Goal: Transaction & Acquisition: Obtain resource

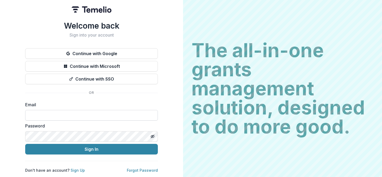
click at [71, 117] on input at bounding box center [91, 115] width 133 height 11
click at [78, 117] on input at bounding box center [91, 115] width 133 height 11
type input "**********"
click at [94, 153] on div "**********" at bounding box center [91, 97] width 133 height 152
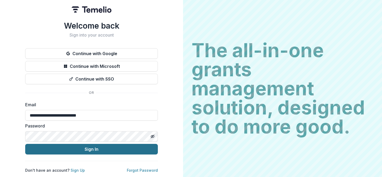
click at [92, 145] on button "Sign In" at bounding box center [91, 149] width 133 height 11
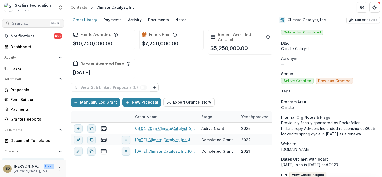
click at [36, 24] on span "Search..." at bounding box center [30, 23] width 36 height 5
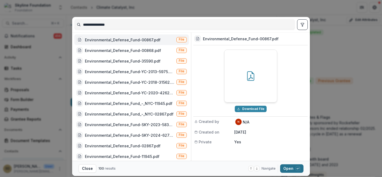
click at [289, 168] on button "Open with enter key" at bounding box center [291, 169] width 23 height 8
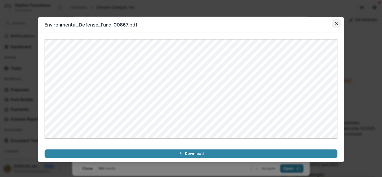
click at [337, 23] on icon "Close" at bounding box center [336, 23] width 3 height 3
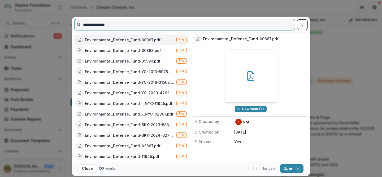
click at [147, 24] on input "**********" at bounding box center [185, 24] width 220 height 8
type input "**********"
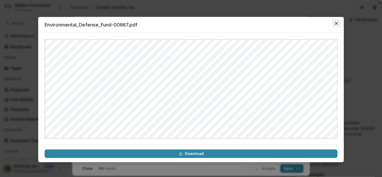
click at [337, 23] on icon "Close" at bounding box center [336, 23] width 3 height 3
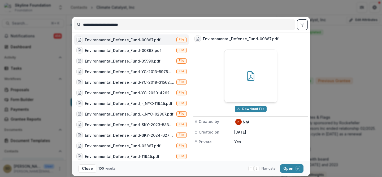
click at [353, 90] on div "**********" at bounding box center [191, 88] width 382 height 177
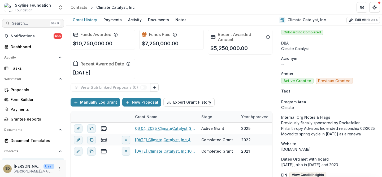
click at [25, 23] on span "Search..." at bounding box center [30, 23] width 36 height 5
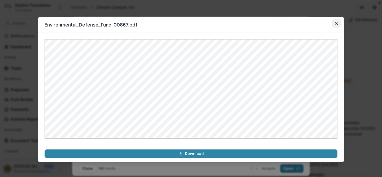
click at [336, 22] on icon "Close" at bounding box center [336, 23] width 3 height 3
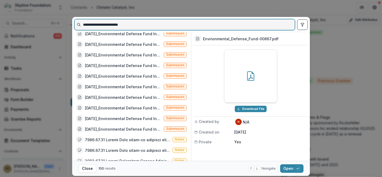
scroll to position [182, 0]
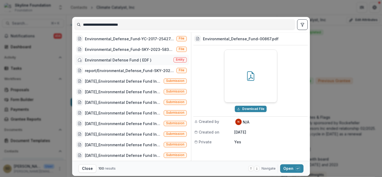
click at [133, 62] on div "Environmental Defense Fund ( EDF )" at bounding box center [118, 60] width 67 height 6
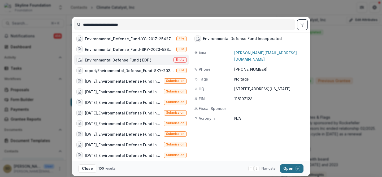
click at [287, 167] on button "Open with enter key" at bounding box center [291, 169] width 23 height 8
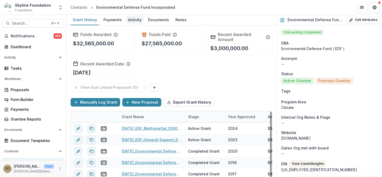
click at [135, 22] on div "Activity" at bounding box center [135, 20] width 18 height 8
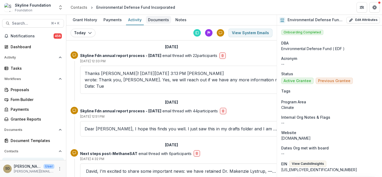
click at [159, 21] on div "Documents" at bounding box center [158, 20] width 25 height 8
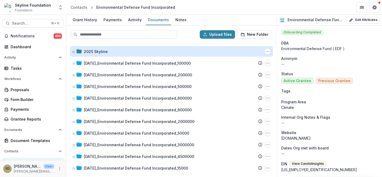
click at [95, 51] on div "2025 Skyline" at bounding box center [96, 52] width 24 height 6
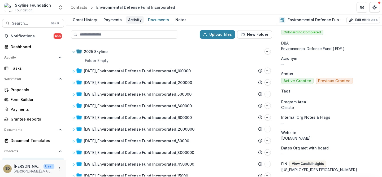
click at [130, 20] on div "Activity" at bounding box center [135, 20] width 18 height 8
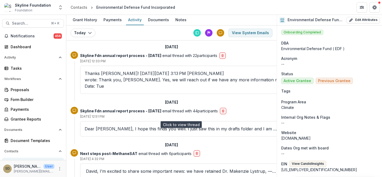
click at [130, 126] on p "Dear [PERSON_NAME], I hope this finds you well. I just saw this in my drafts fo…" at bounding box center [181, 129] width 193 height 6
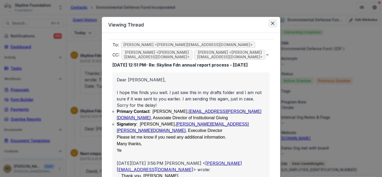
click at [272, 26] on button "Close" at bounding box center [273, 23] width 8 height 8
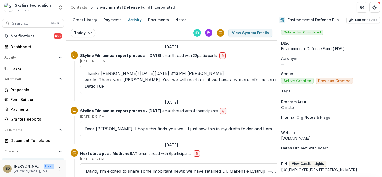
click at [116, 8] on div "Environmental Defense Fund Incorporated" at bounding box center [135, 8] width 79 height 6
click at [40, 118] on div "Grantee Reports" at bounding box center [35, 120] width 49 height 6
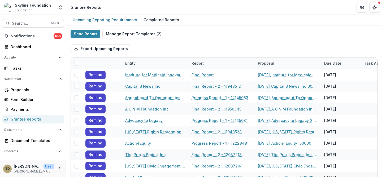
click at [93, 7] on div "Grantee Reports" at bounding box center [86, 8] width 31 height 6
click at [23, 24] on span "Search..." at bounding box center [30, 23] width 36 height 5
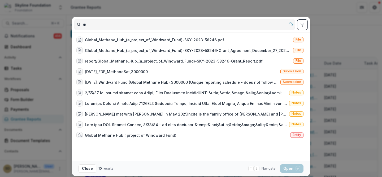
type input "*"
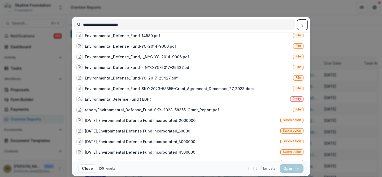
scroll to position [149, 0]
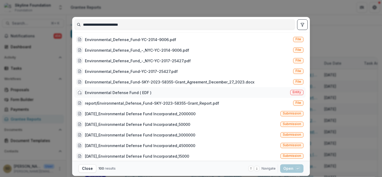
type input "**********"
click at [124, 94] on div "Environmental Defense Fund ( EDF )" at bounding box center [118, 93] width 67 height 6
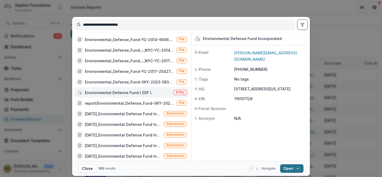
click at [287, 169] on button "Open with enter key" at bounding box center [291, 169] width 23 height 8
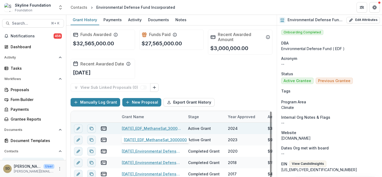
click at [148, 129] on link "[DATE]_EDF_MethaneSat_3000000" at bounding box center [152, 129] width 60 height 6
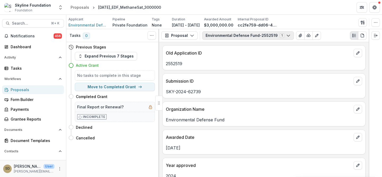
click at [286, 36] on button "Environmental Defense Fund-2552519 1" at bounding box center [248, 35] width 92 height 8
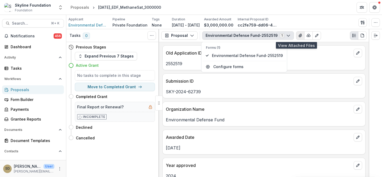
click at [299, 36] on icon "View Attached Files" at bounding box center [300, 35] width 3 height 3
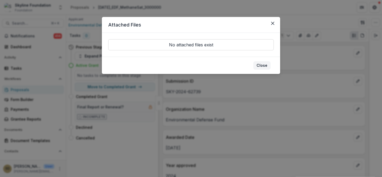
click at [263, 67] on button "Close" at bounding box center [262, 65] width 17 height 8
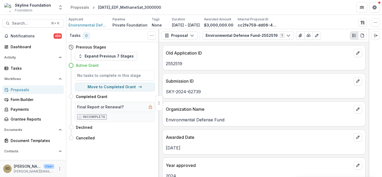
click at [382, 87] on div at bounding box center [375, 103] width 13 height 148
click at [26, 121] on div "Grantee Reports" at bounding box center [35, 120] width 49 height 6
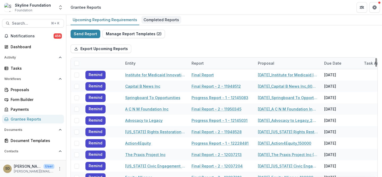
click at [167, 20] on div "Completed Reports" at bounding box center [162, 20] width 40 height 8
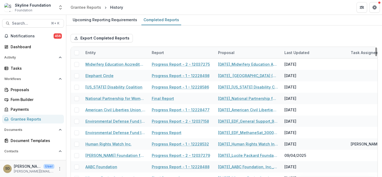
click at [92, 53] on div "Entity" at bounding box center [90, 53] width 17 height 6
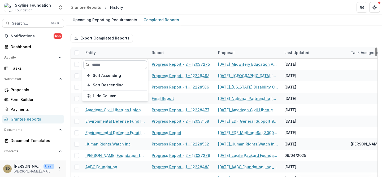
click at [100, 66] on input at bounding box center [115, 65] width 64 height 8
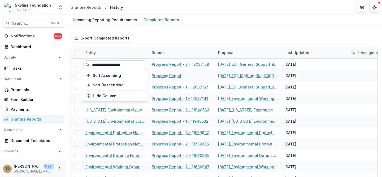
type input "**********"
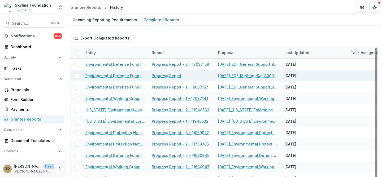
click at [129, 76] on link "Environmental Defense Fund Incorporated" at bounding box center [116, 76] width 60 height 6
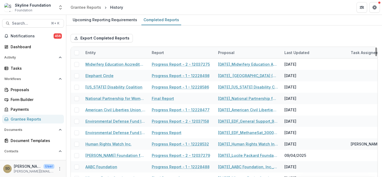
click at [94, 52] on div "Entity" at bounding box center [90, 53] width 17 height 6
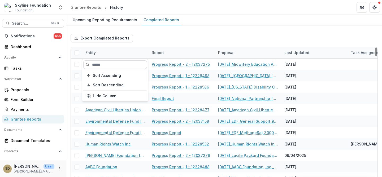
click at [96, 66] on input at bounding box center [115, 65] width 64 height 8
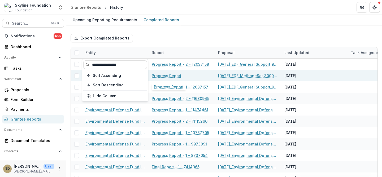
type input "**********"
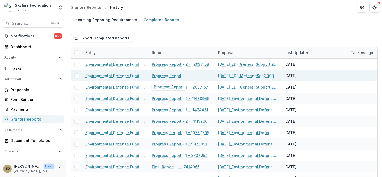
click at [164, 76] on link "Progress Report" at bounding box center [167, 76] width 30 height 6
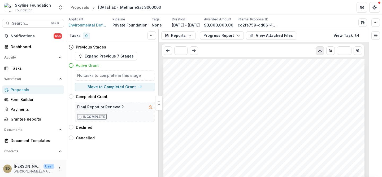
click at [321, 52] on icon "Download PDF" at bounding box center [320, 51] width 4 height 4
